Goal: Task Accomplishment & Management: Use online tool/utility

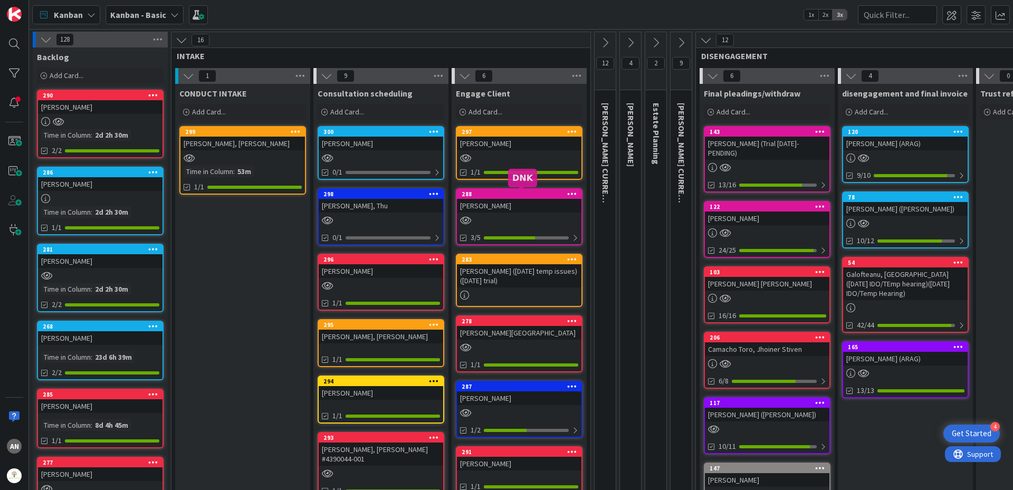
click at [519, 204] on div "[PERSON_NAME]" at bounding box center [519, 206] width 125 height 14
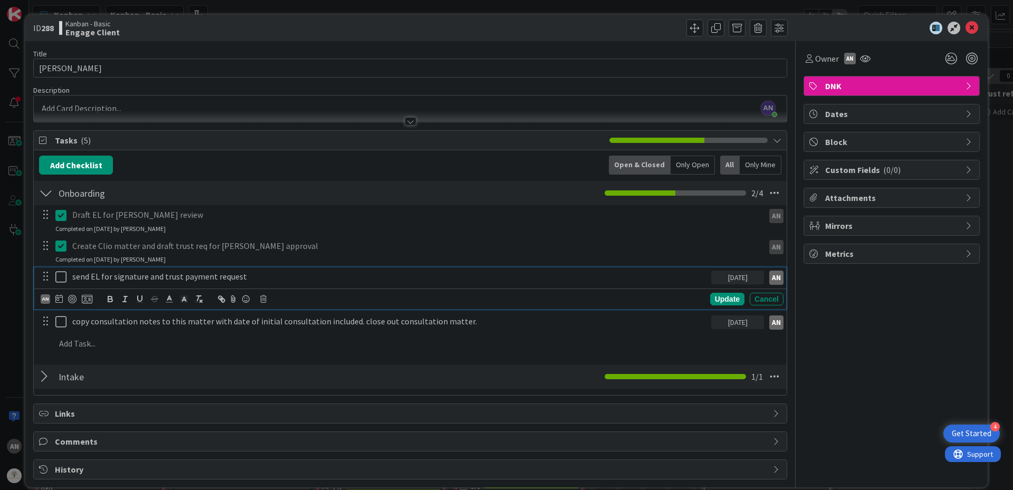
click at [293, 285] on div "send EL for signature and trust payment request" at bounding box center [389, 277] width 643 height 18
click at [316, 168] on div "Add Checklist Open & Closed Only Open All Only Mine" at bounding box center [410, 165] width 743 height 19
click at [59, 278] on icon at bounding box center [63, 277] width 16 height 13
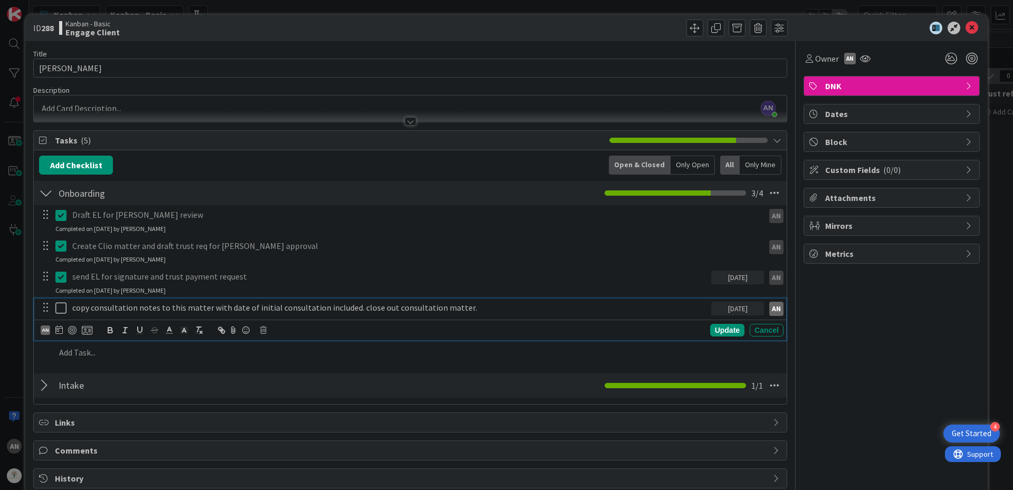
click at [62, 304] on icon at bounding box center [63, 308] width 16 height 13
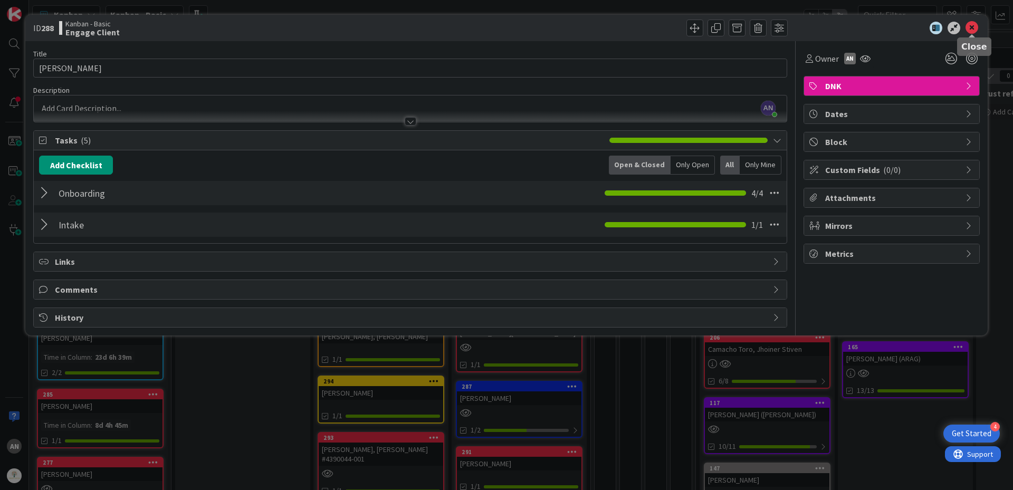
click at [974, 31] on icon at bounding box center [972, 28] width 13 height 13
